Goal: Find contact information: Find contact information

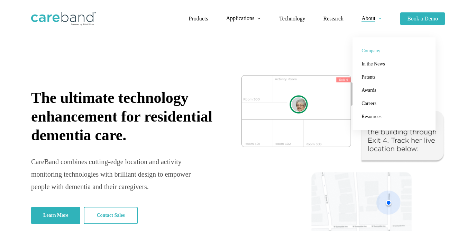
click at [371, 51] on span "Company" at bounding box center [371, 50] width 19 height 5
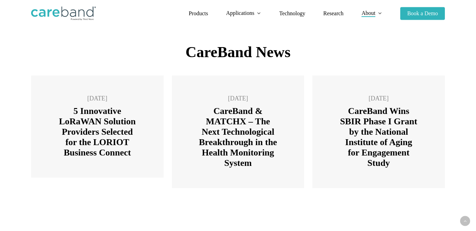
scroll to position [1036, 0]
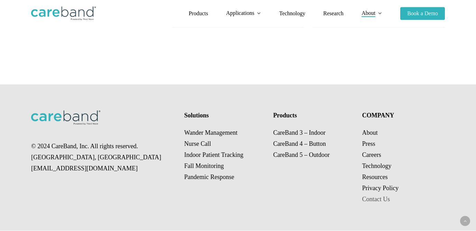
click at [373, 200] on link "Contact Us" at bounding box center [376, 199] width 28 height 7
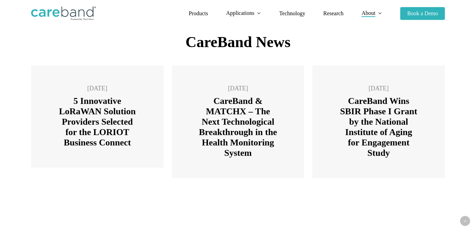
scroll to position [1036, 0]
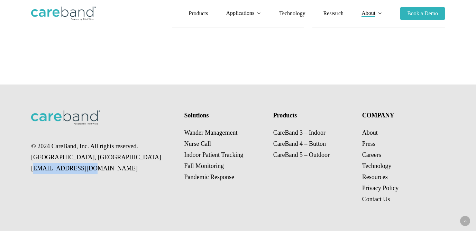
drag, startPoint x: 82, startPoint y: 169, endPoint x: 31, endPoint y: 171, distance: 50.2
click at [31, 171] on p "© 2024 CareBand, Inc. All rights reserved. Chicago, IL sales@careband.co" at bounding box center [103, 157] width 145 height 33
copy p "[EMAIL_ADDRESS][DOMAIN_NAME]"
